Goal: Find specific page/section: Find specific page/section

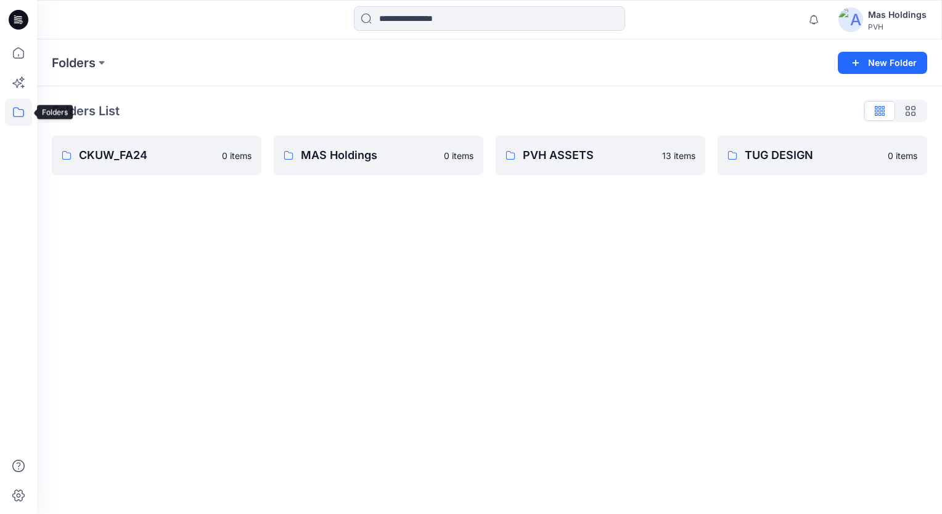
click at [11, 116] on icon at bounding box center [18, 112] width 27 height 27
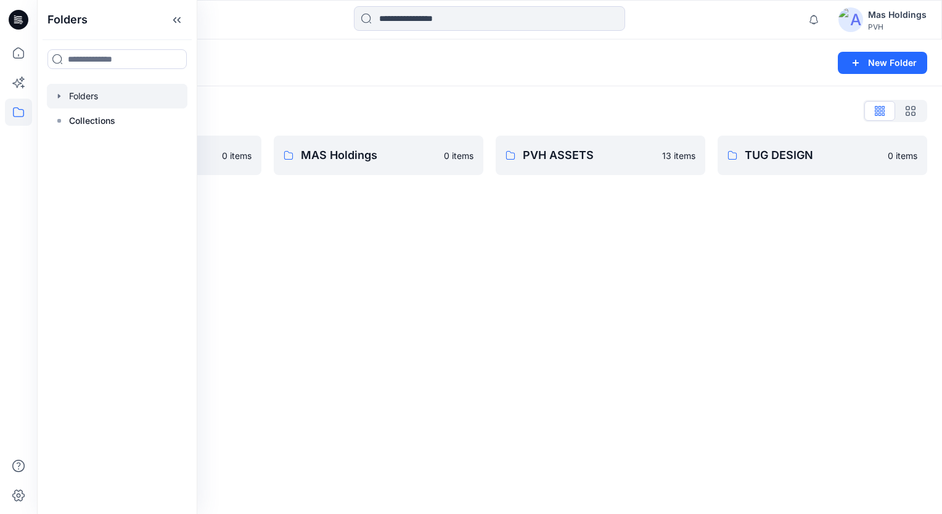
drag, startPoint x: 458, startPoint y: 94, endPoint x: 445, endPoint y: 105, distance: 17.1
click at [458, 94] on div "Folders List CKUW_FA24 0 items MAS Holdings 0 items PVH ASSETS 13 items TUG DES…" at bounding box center [489, 138] width 905 height 104
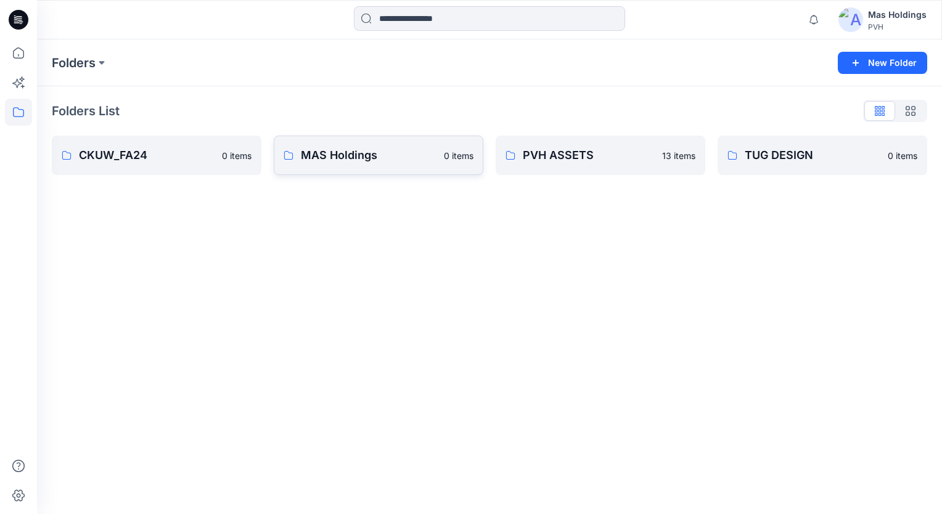
click at [366, 138] on link "MAS Holdings 0 items" at bounding box center [379, 155] width 210 height 39
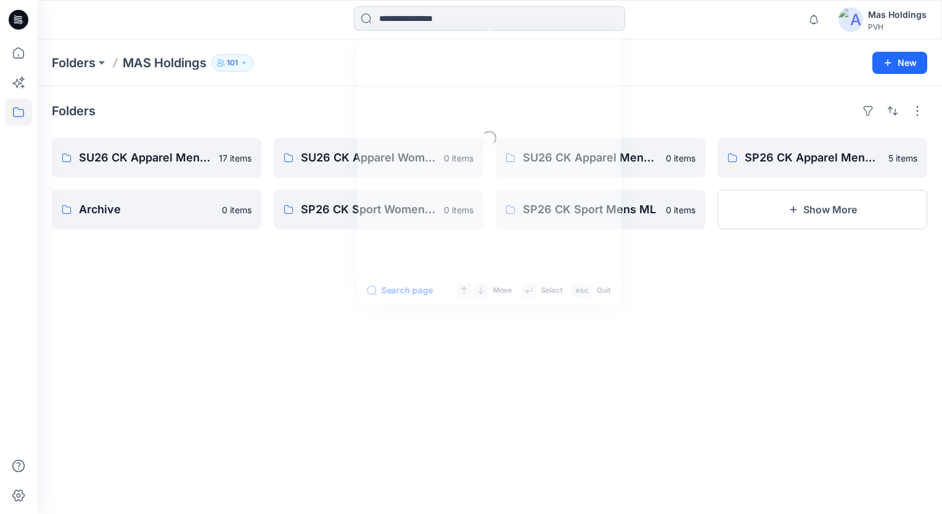
click at [406, 14] on input at bounding box center [489, 18] width 271 height 25
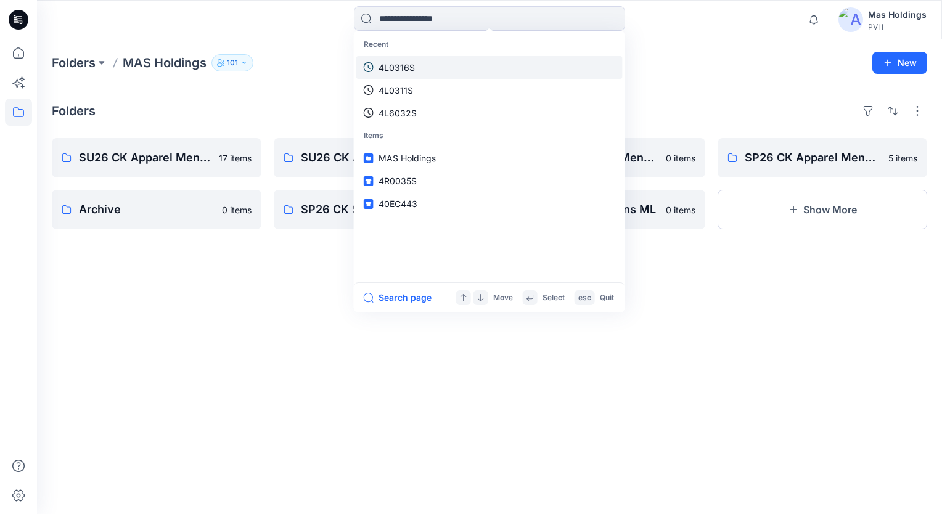
paste input "*******"
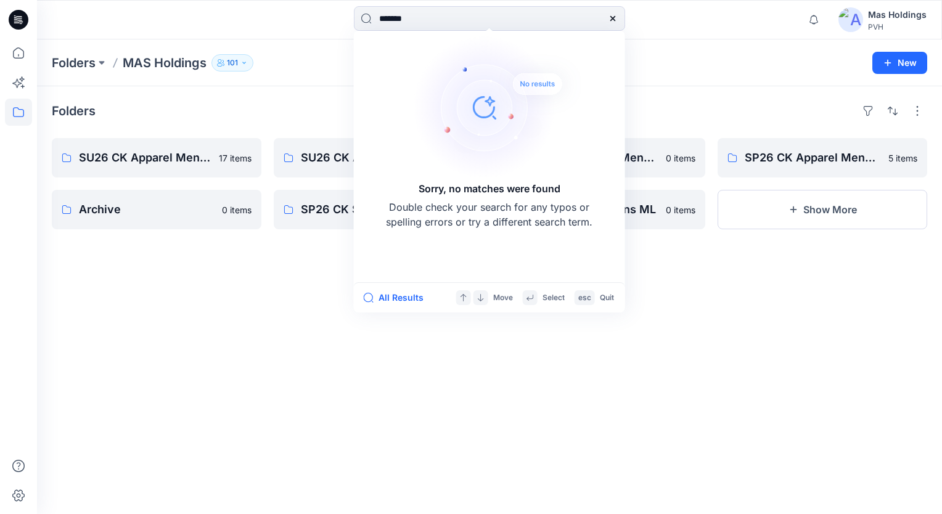
type input "*******"
click at [614, 13] on div at bounding box center [613, 18] width 25 height 25
click at [612, 17] on icon at bounding box center [613, 19] width 10 height 10
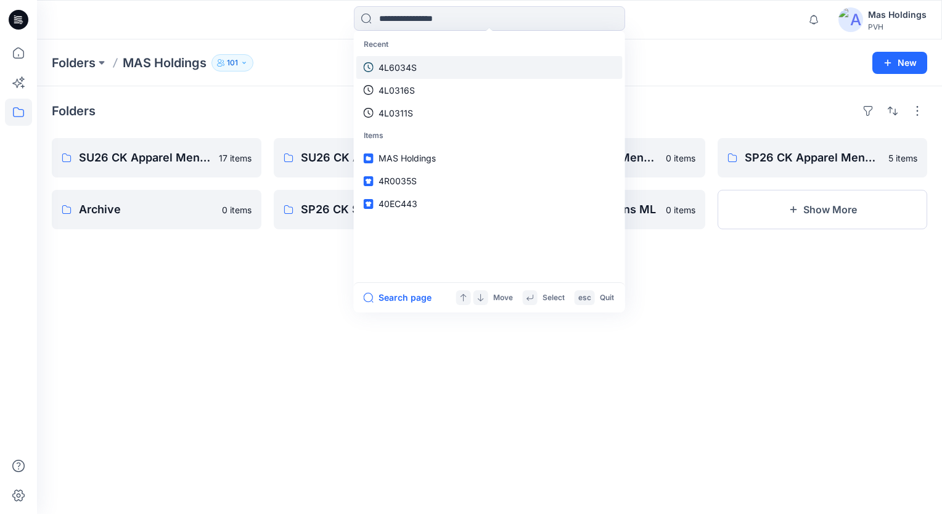
click at [420, 70] on link "4L6034S" at bounding box center [489, 67] width 266 height 23
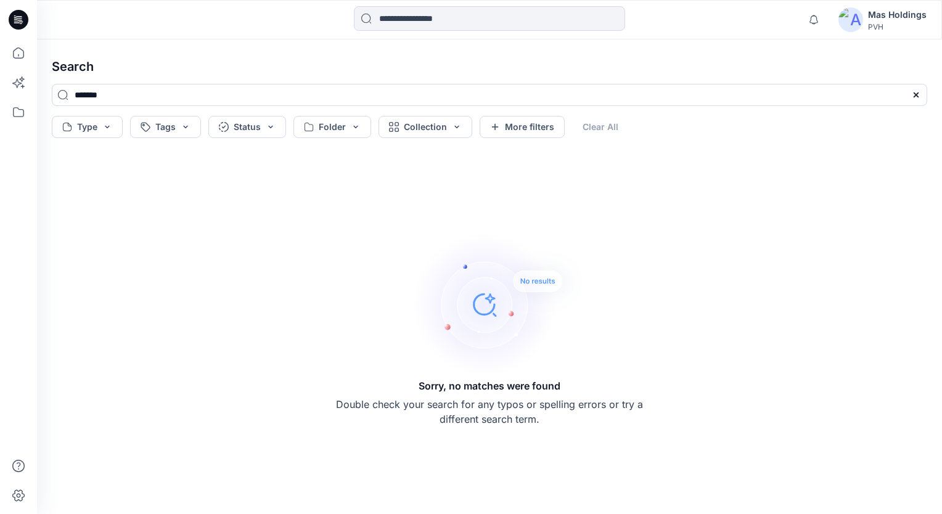
drag, startPoint x: 220, startPoint y: 10, endPoint x: 191, endPoint y: 1, distance: 31.2
click at [219, 11] on div at bounding box center [150, 19] width 226 height 27
click at [202, 17] on div at bounding box center [150, 19] width 226 height 27
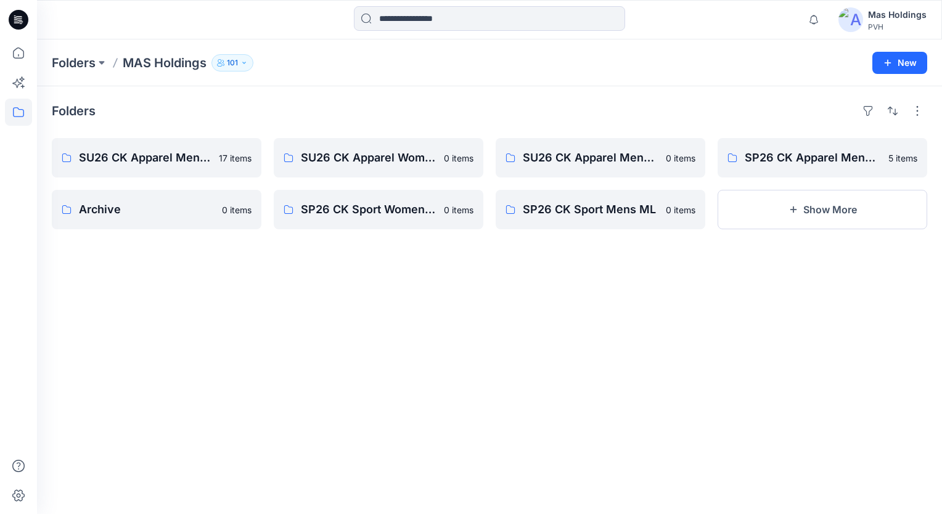
drag, startPoint x: 332, startPoint y: 96, endPoint x: 279, endPoint y: 0, distance: 109.8
click at [331, 95] on div "Folders SU26 CK Apparel Mens OP 17 items Archive 0 items SU26 CK Apparel Womens…" at bounding box center [489, 300] width 905 height 428
